Goal: Information Seeking & Learning: Learn about a topic

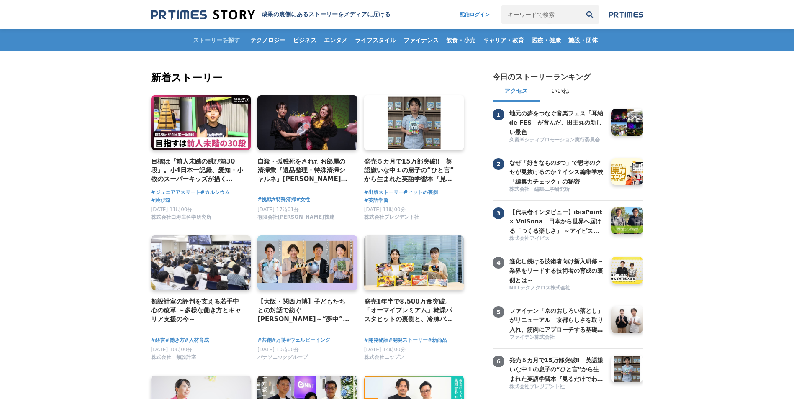
drag, startPoint x: 523, startPoint y: 15, endPoint x: 764, endPoint y: 84, distance: 250.9
click at [523, 15] on input "キーワードで検索" at bounding box center [540, 14] width 79 height 18
type input "霧島酒造"
click at [580, 5] on button "検索" at bounding box center [589, 14] width 18 height 18
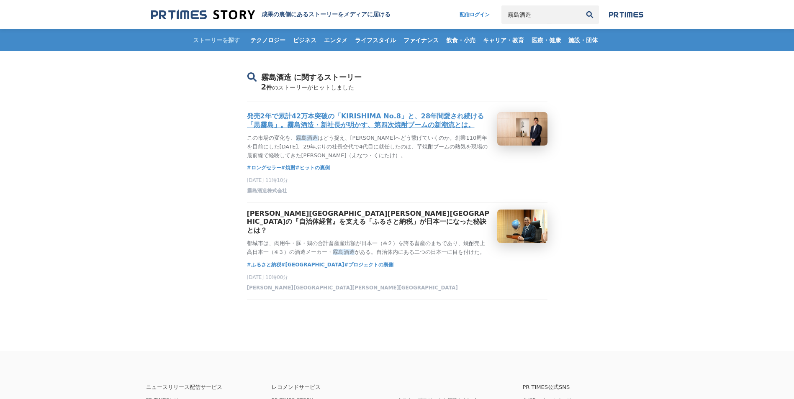
click at [360, 120] on h3 "発売2年で累計42万本突破の「KIRISHIMA No.8」と、28年間愛され続ける「黒霧島」。霧島酒造・新社長が明かす、第四次焼酎ブームの新潮流とは。" at bounding box center [369, 121] width 244 height 18
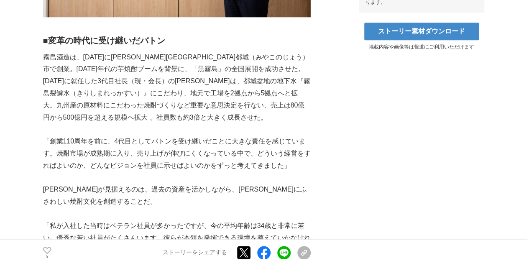
scroll to position [446, 0]
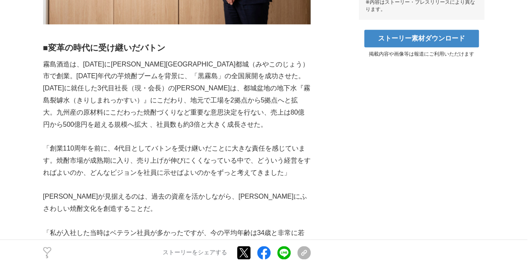
click at [132, 131] on p at bounding box center [177, 137] width 268 height 12
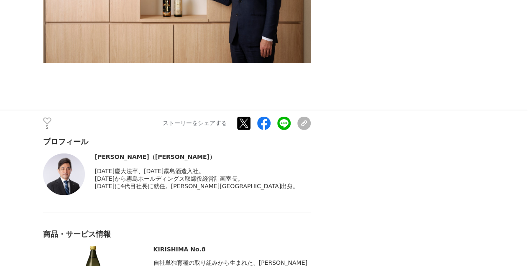
scroll to position [5801, 0]
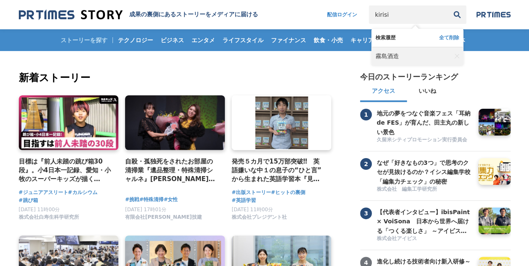
type input "kirisi"
click at [403, 51] on link "霧島酒造" at bounding box center [414, 56] width 76 height 18
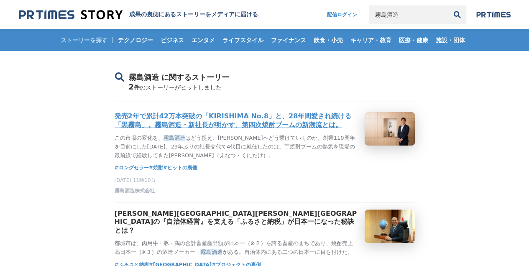
click at [187, 128] on h3 "発売2年で累計42万本突破の「KIRISHIMA No.8」と、28年間愛され続ける「黒霧島」。霧島酒造・新社長が明かす、第四次焼酎ブームの新潮流とは。" at bounding box center [237, 121] width 244 height 18
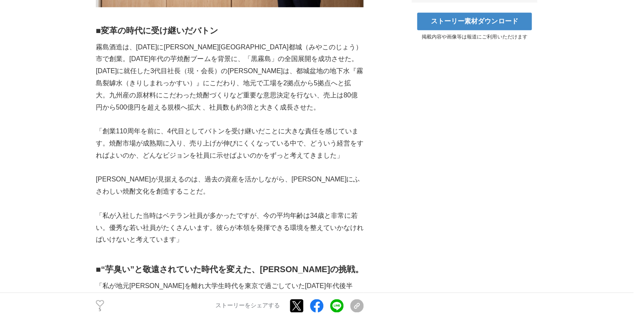
scroll to position [452, 0]
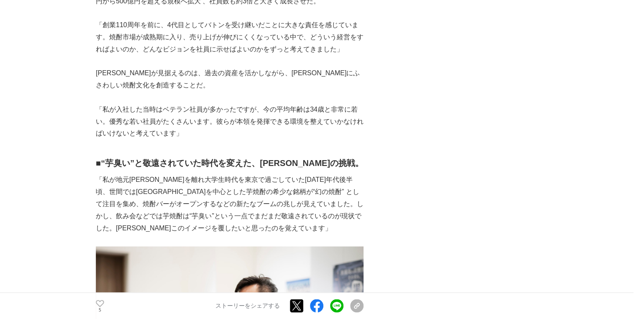
scroll to position [586, 0]
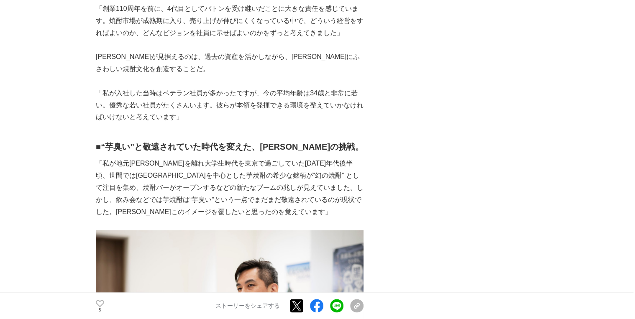
click at [323, 167] on p "「私が地元[PERSON_NAME]を離れ大学生時代を東京で過ごしていた[DATE]年代後半頃、世間では[GEOGRAPHIC_DATA]を中心とした芋焼酎の…" at bounding box center [230, 188] width 268 height 60
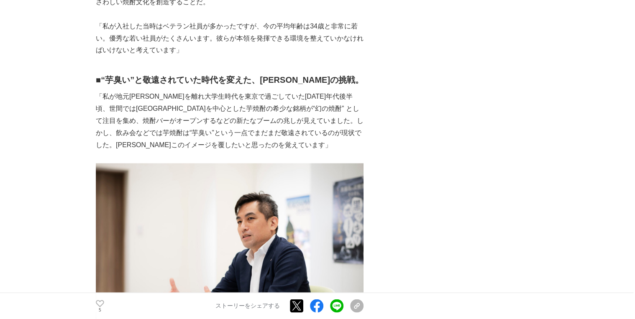
scroll to position [686, 0]
